Goal: Information Seeking & Learning: Learn about a topic

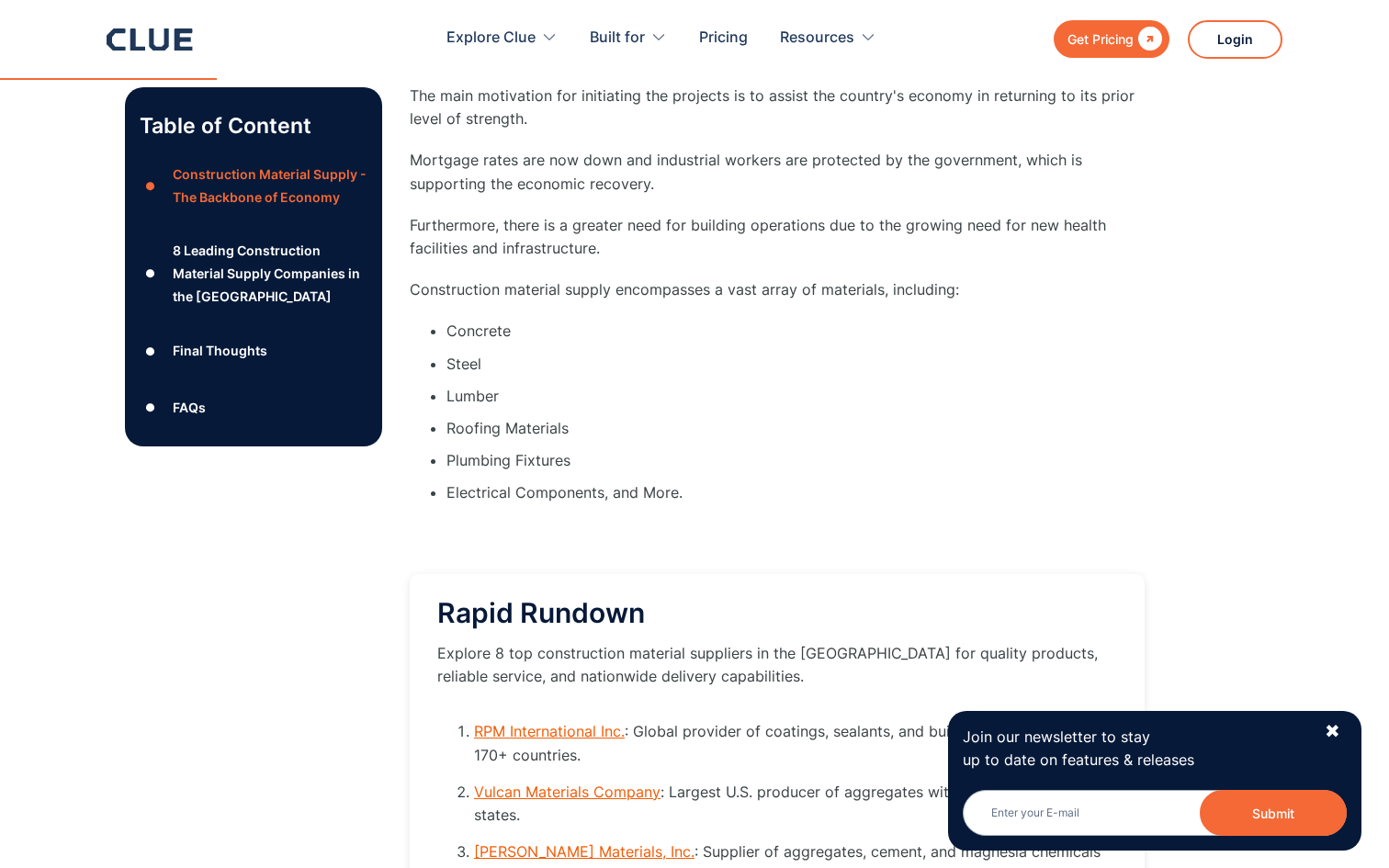
scroll to position [2016, 0]
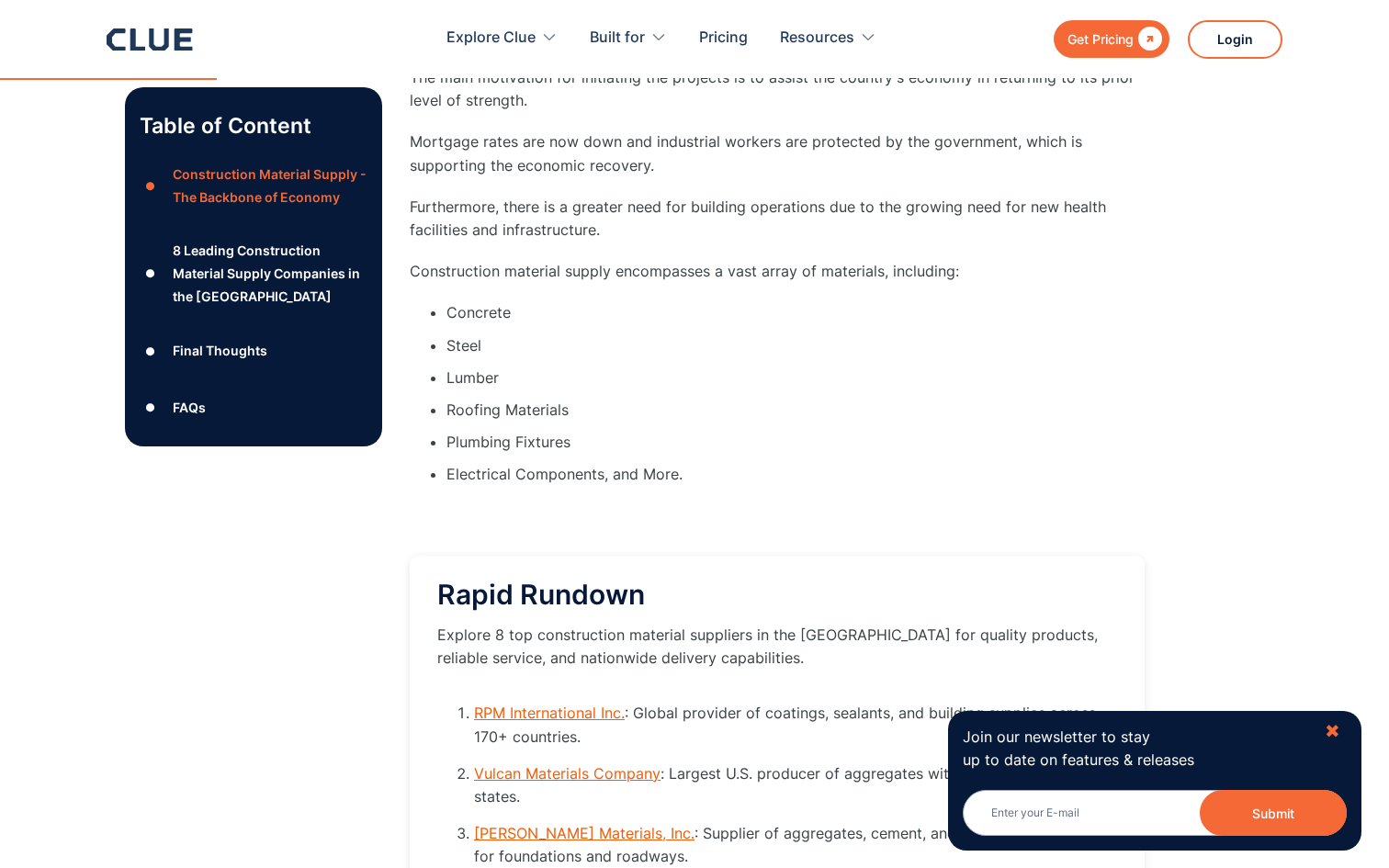
click at [1330, 735] on div "✖" at bounding box center [1332, 732] width 16 height 23
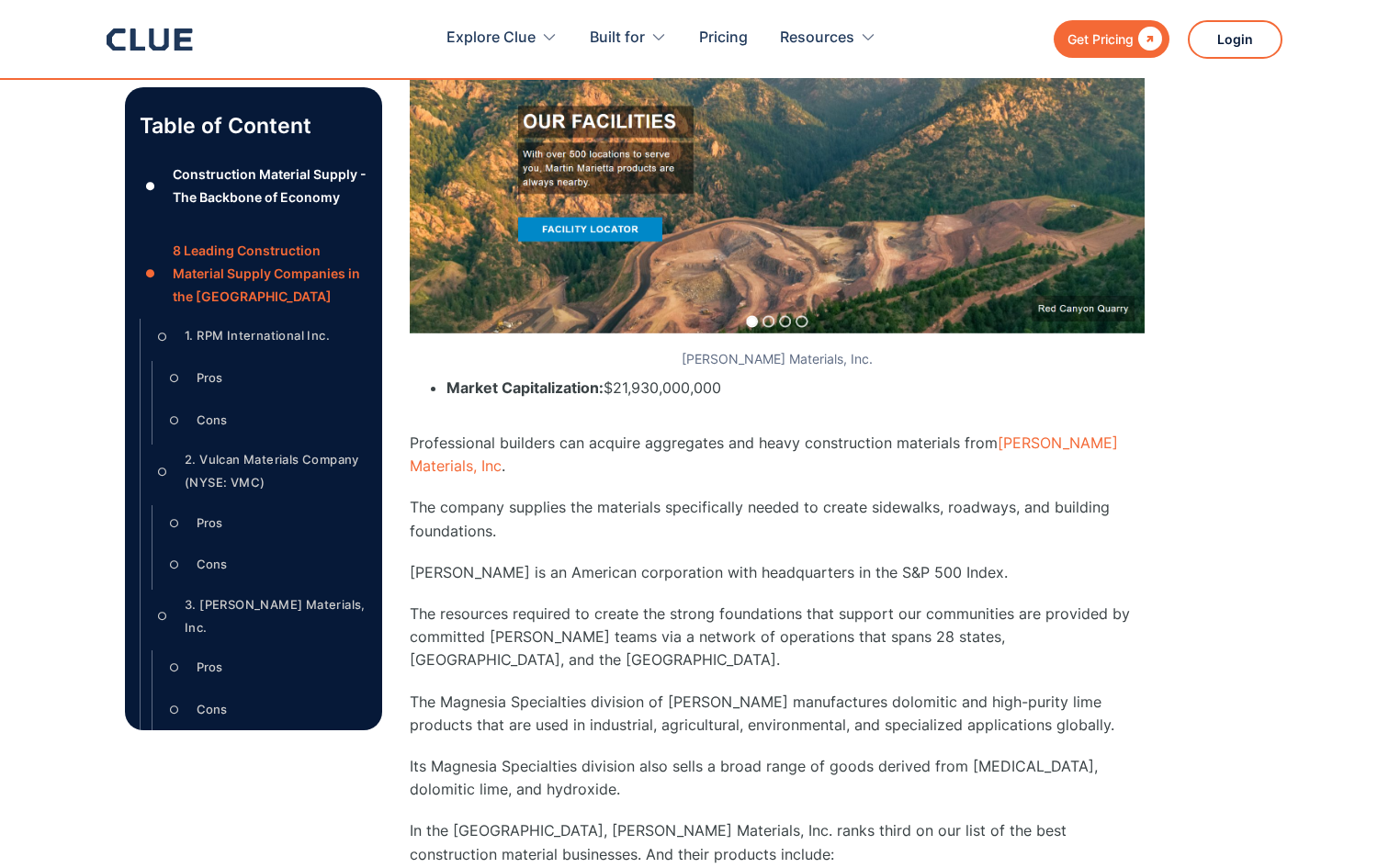
scroll to position [7328, 0]
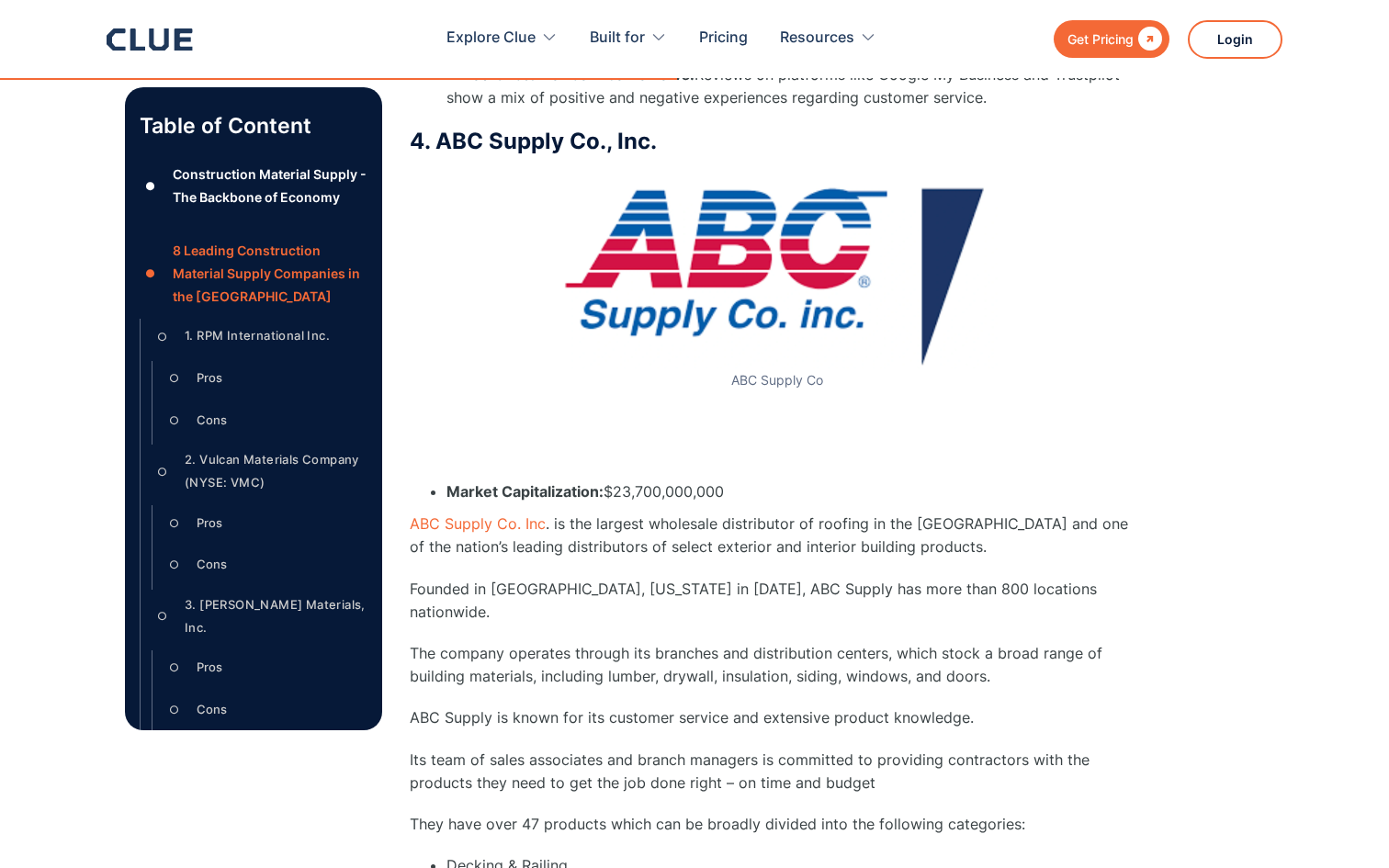
click at [716, 707] on p "ABC Supply is known for its customer service and extensive product knowledge." at bounding box center [777, 718] width 735 height 23
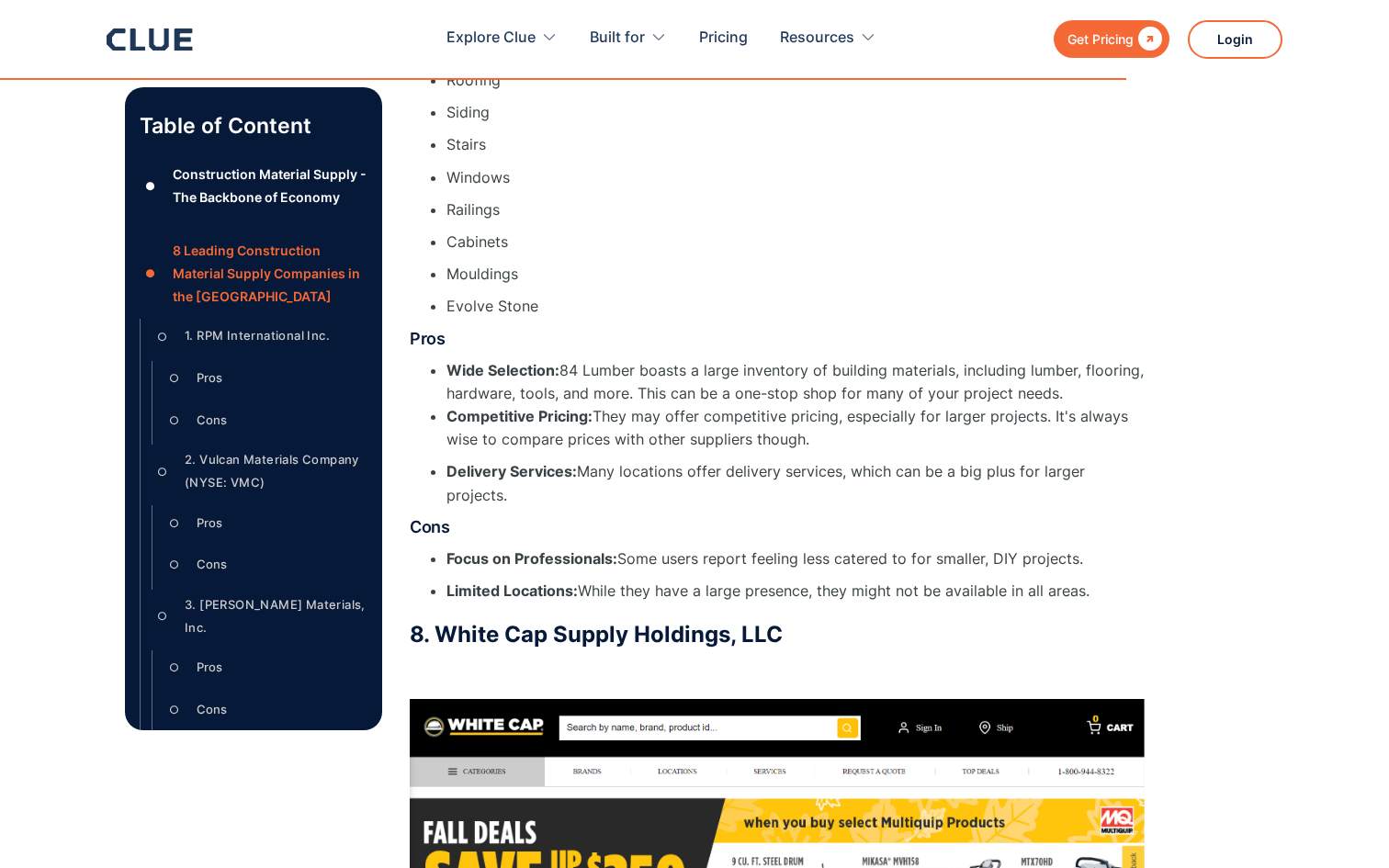
scroll to position [13330, 0]
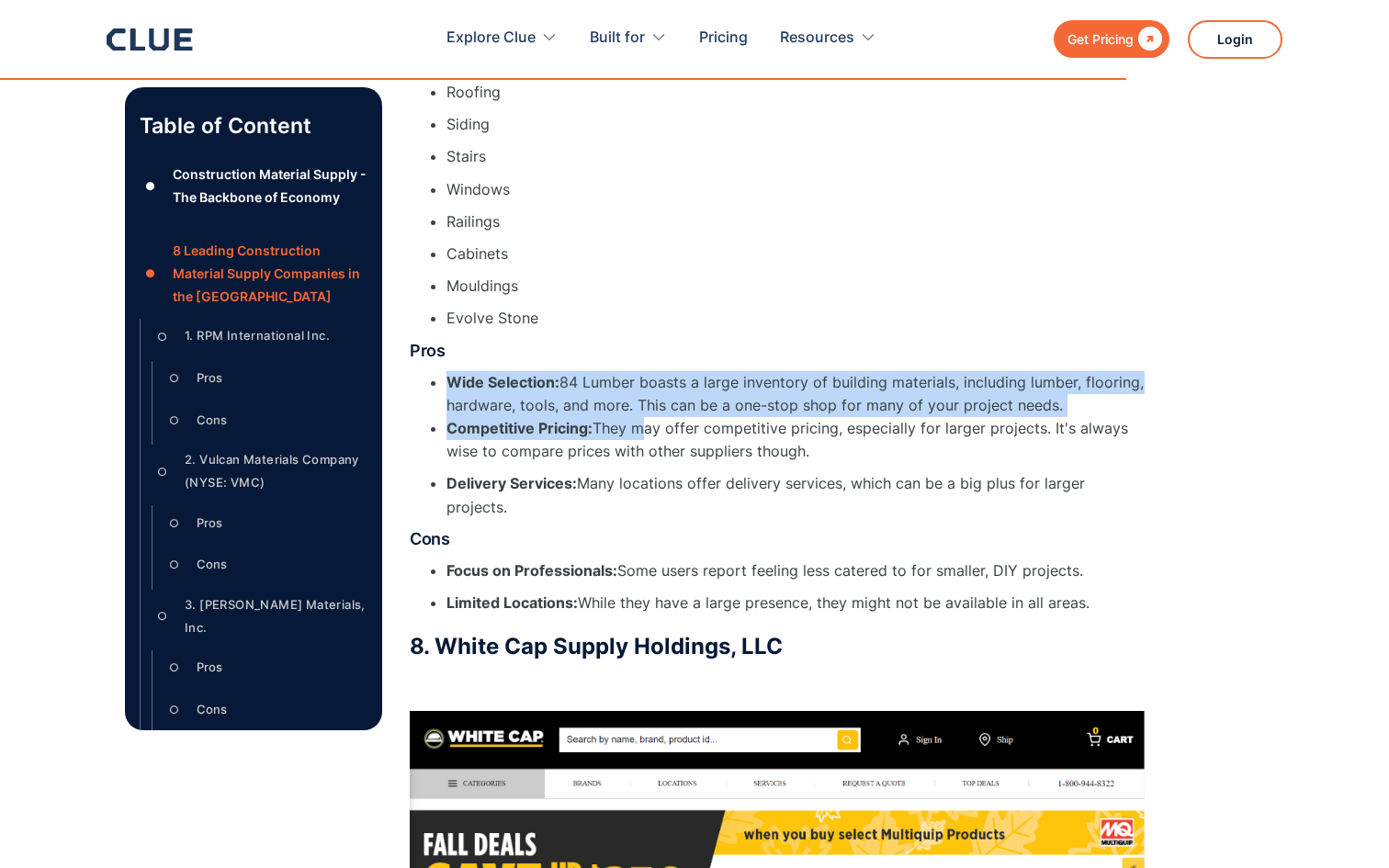
drag, startPoint x: 454, startPoint y: 281, endPoint x: 641, endPoint y: 330, distance: 193.3
click at [642, 371] on ul "Wide Selection: 84 Lumber boasts a large inventory of building materials, inclu…" at bounding box center [777, 417] width 735 height 93
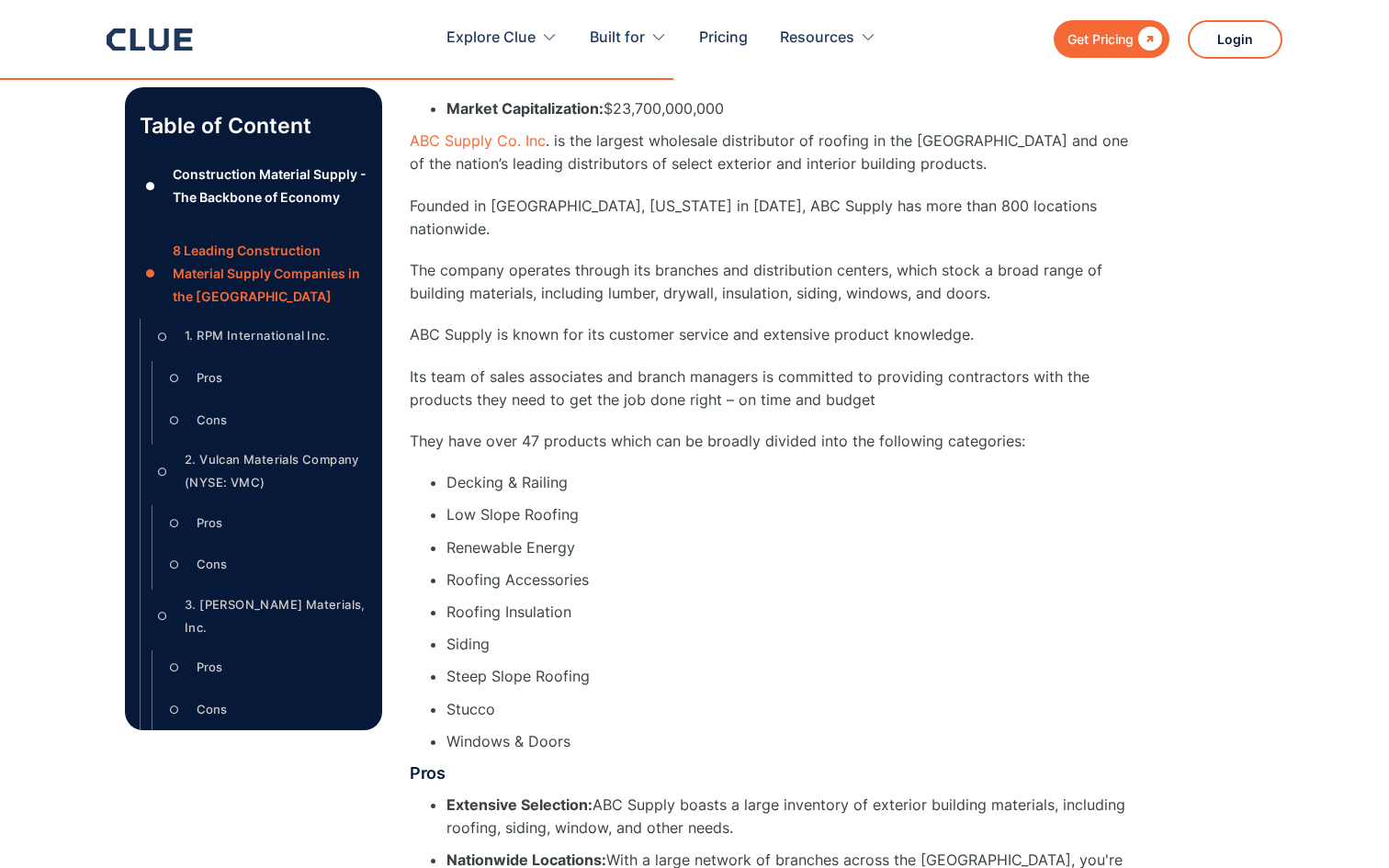
scroll to position [7839, 0]
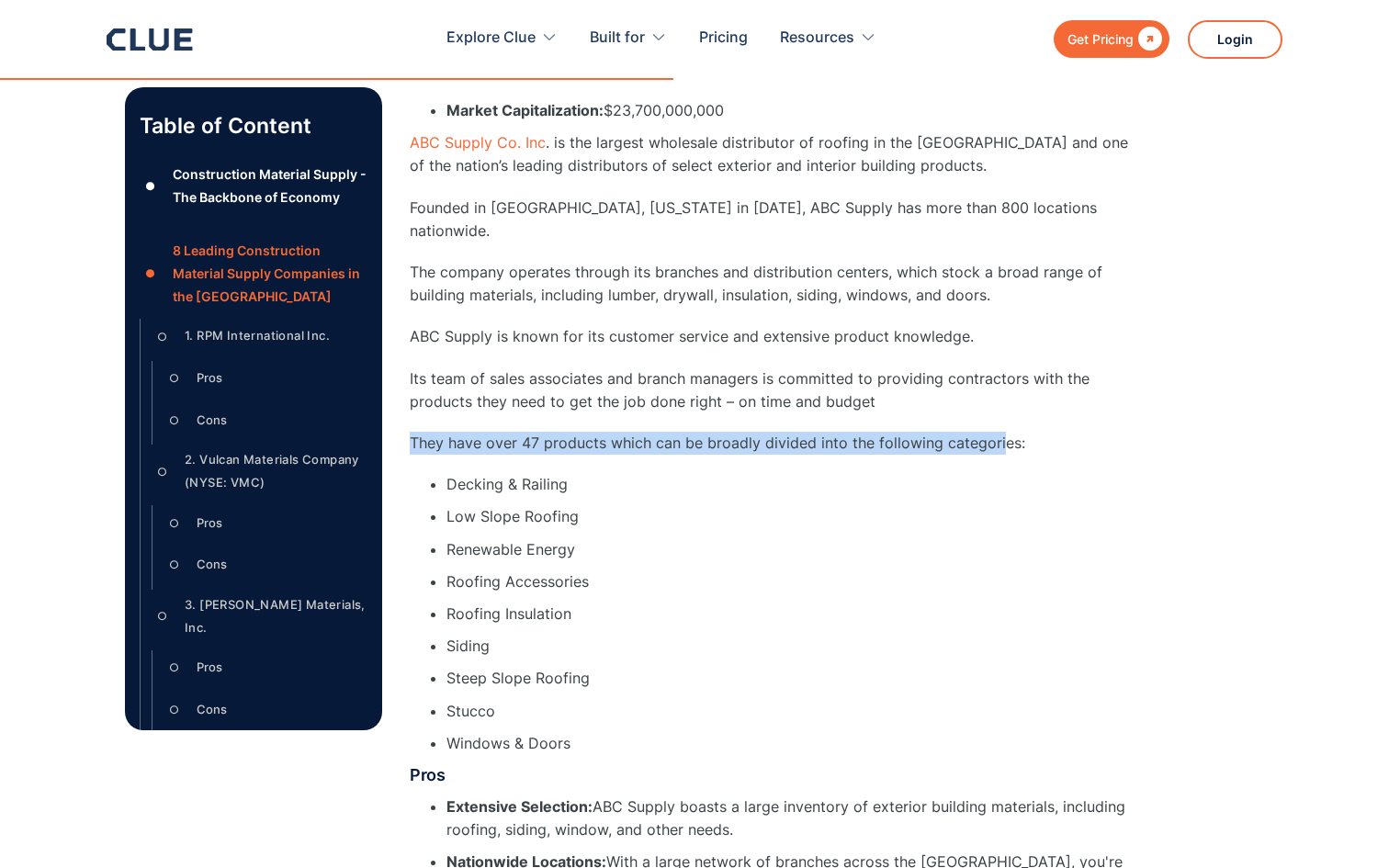
drag, startPoint x: 411, startPoint y: 378, endPoint x: 994, endPoint y: 372, distance: 583.0
click at [994, 432] on p "They have over 47 products which can be broadly divided into the following cate…" at bounding box center [777, 443] width 735 height 23
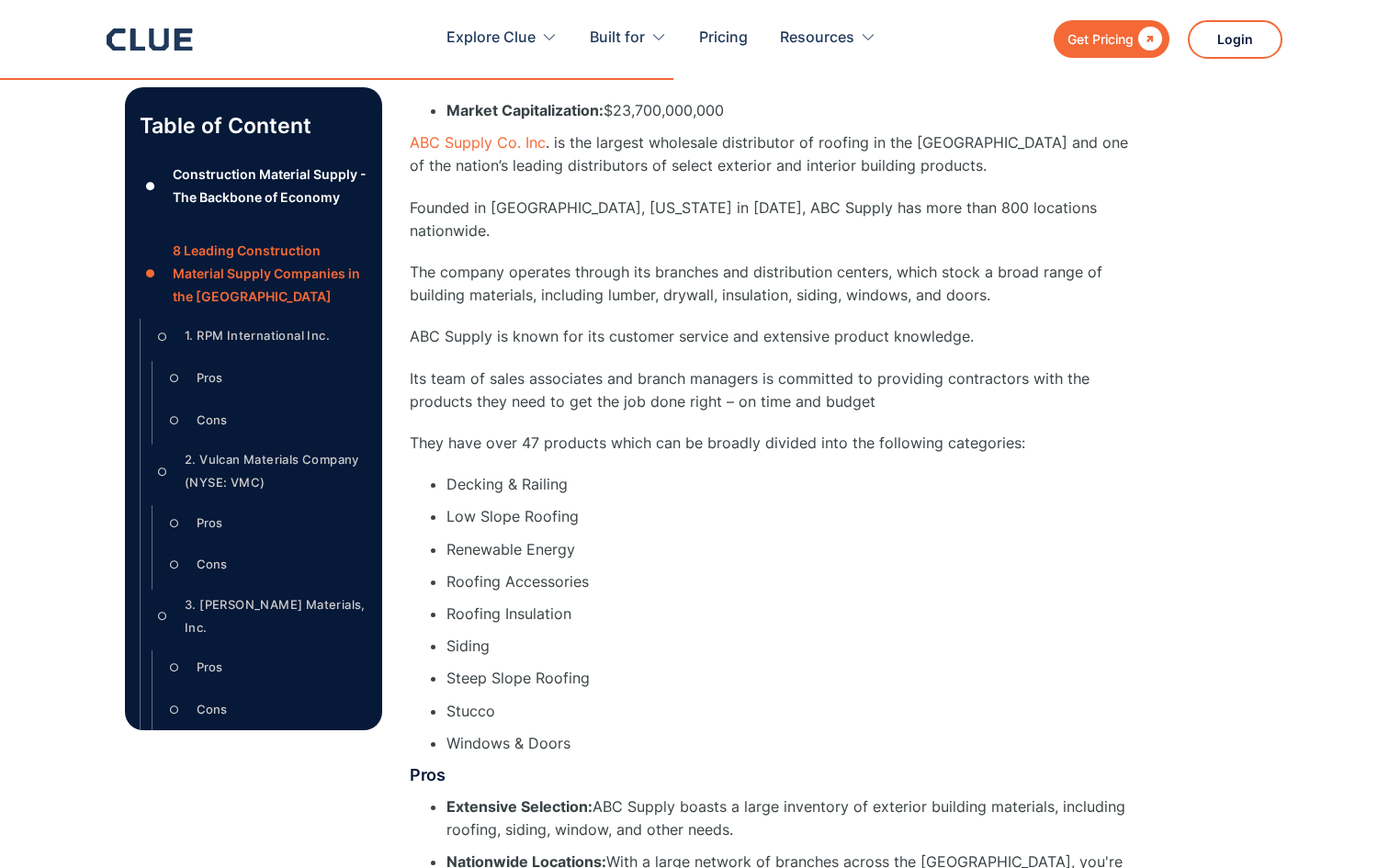
click at [1108, 473] on li "Decking & Railing" at bounding box center [795, 484] width 699 height 23
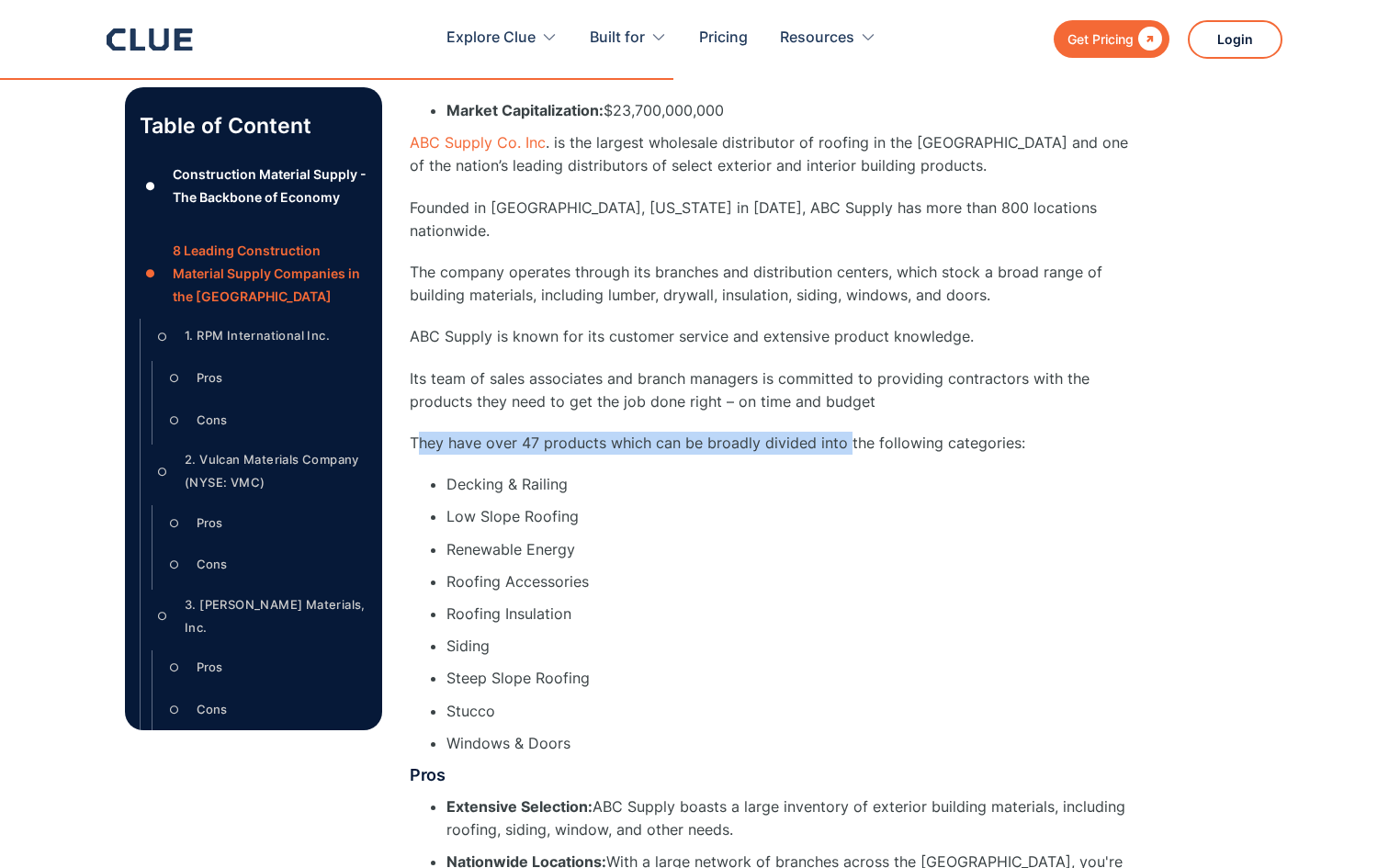
drag, startPoint x: 417, startPoint y: 377, endPoint x: 847, endPoint y: 385, distance: 430.1
click at [847, 432] on p "They have over 47 products which can be broadly divided into the following cate…" at bounding box center [777, 443] width 735 height 23
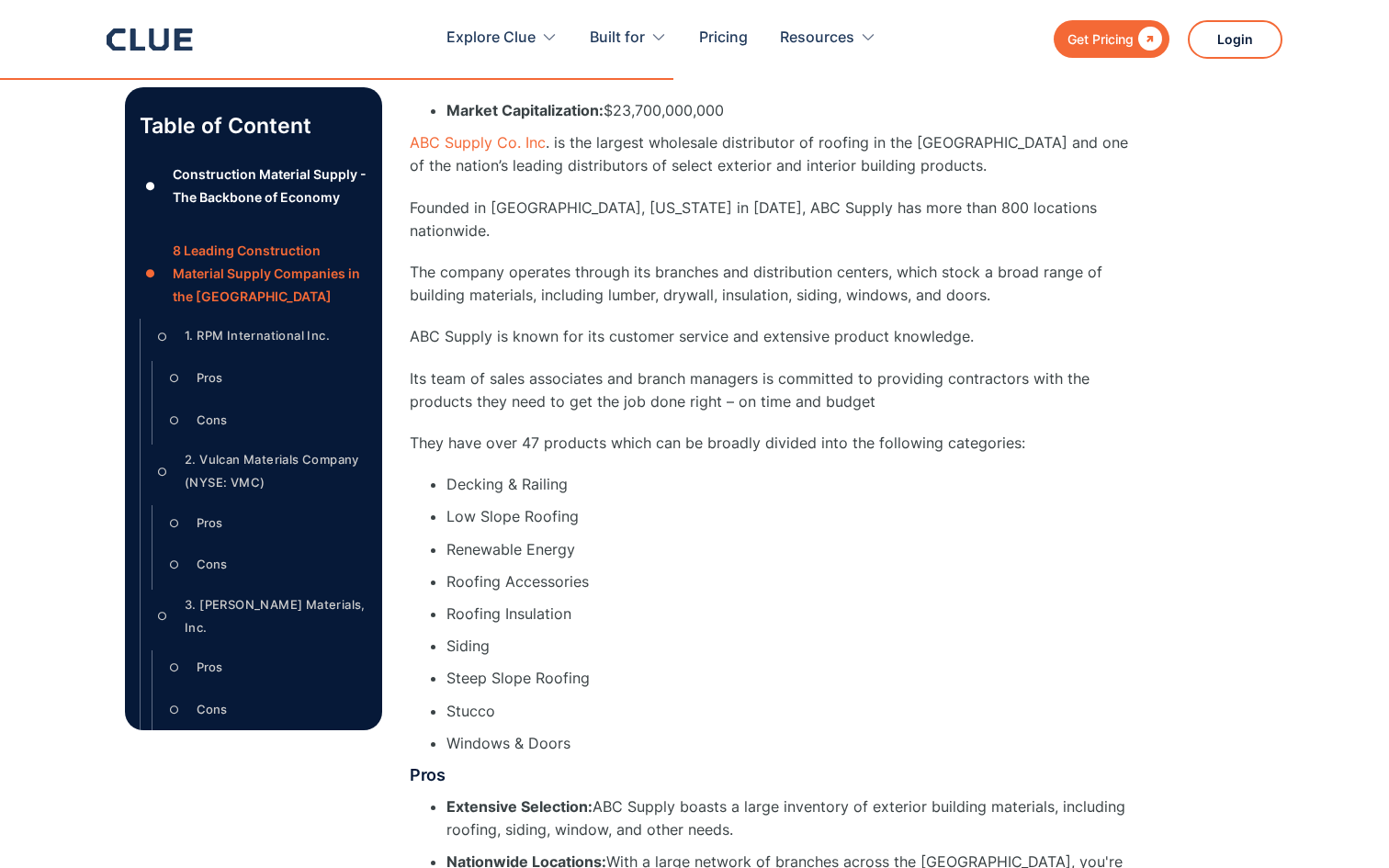
click at [863, 298] on div "4. ABC Supply Co., Inc. ABC Supply Co ‍ ‍ Market Capitalization: $23,700,000,00…" at bounding box center [777, 421] width 735 height 1348
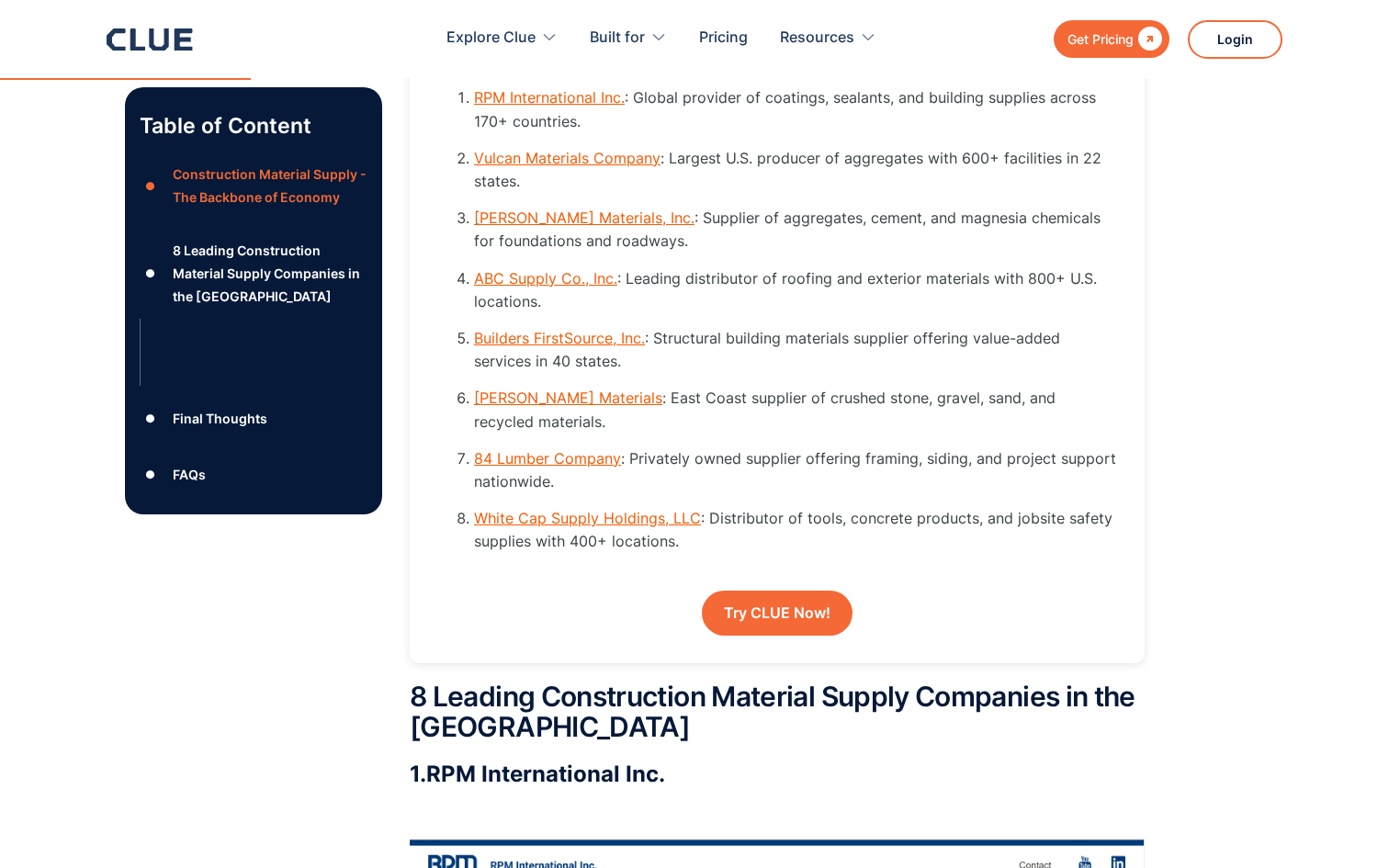
scroll to position [2470, 0]
